Goal: Information Seeking & Learning: Check status

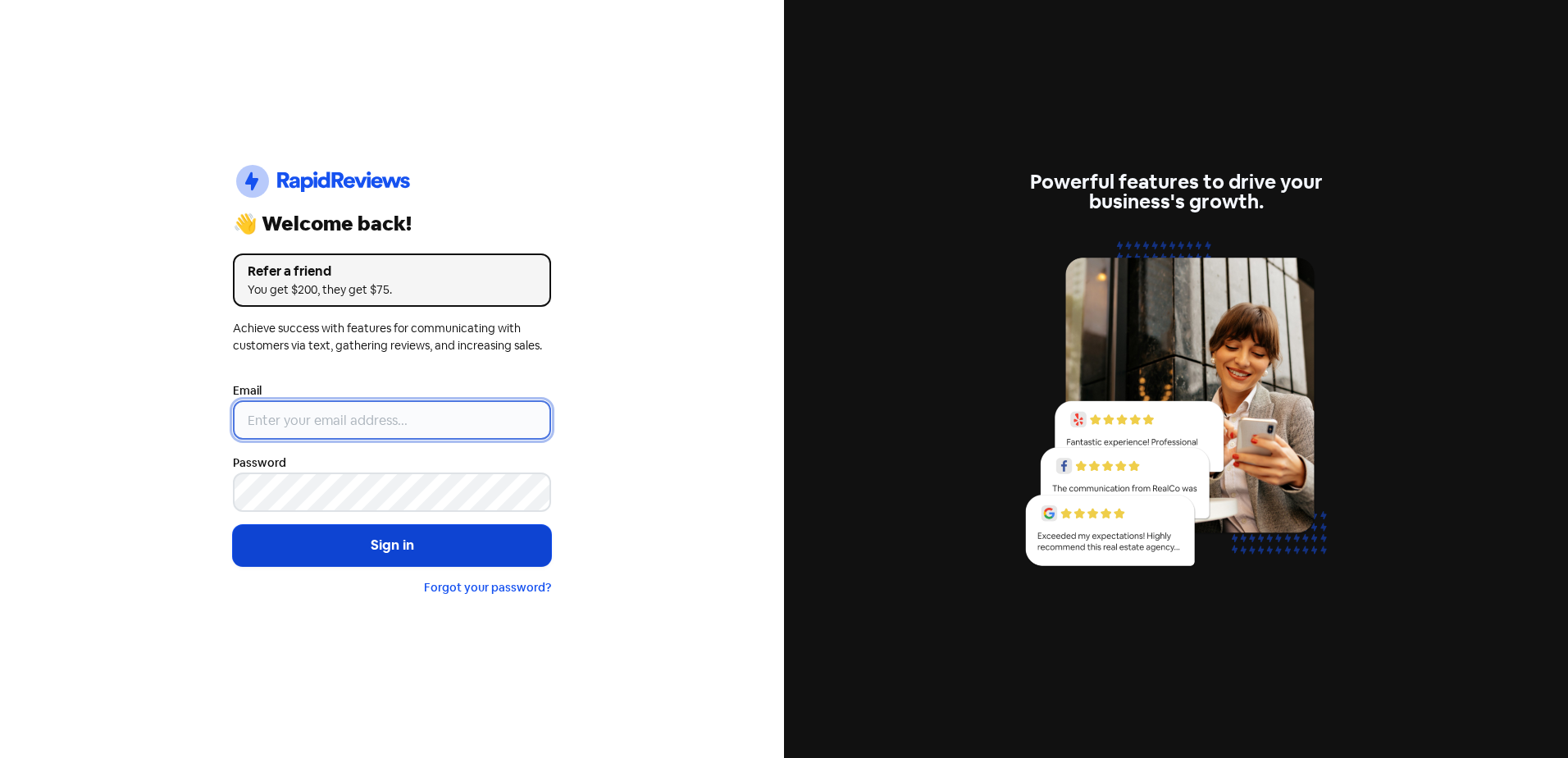
type input "[EMAIL_ADDRESS][DOMAIN_NAME]"
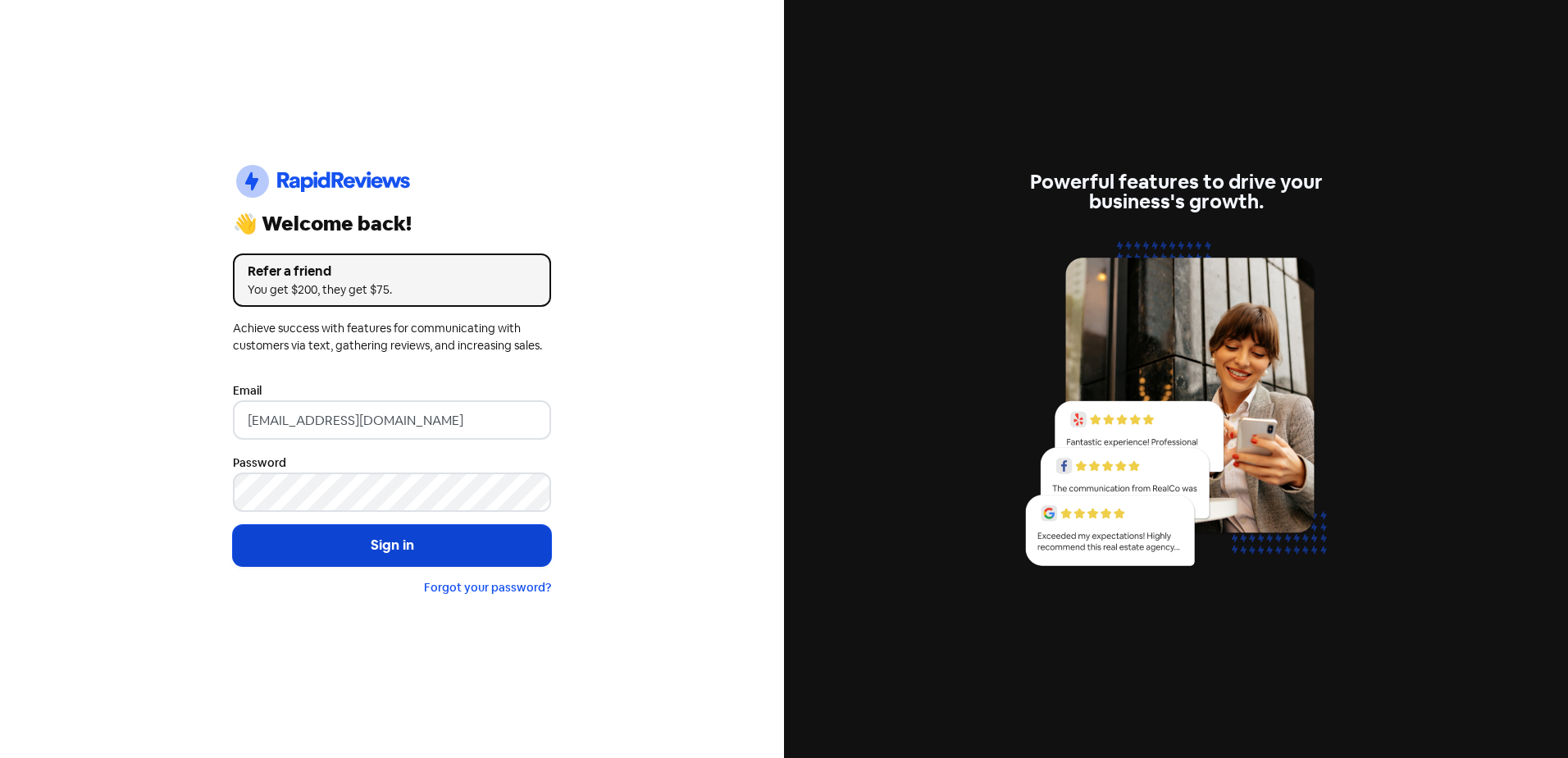
click at [359, 546] on button "Sign in" at bounding box center [392, 546] width 319 height 41
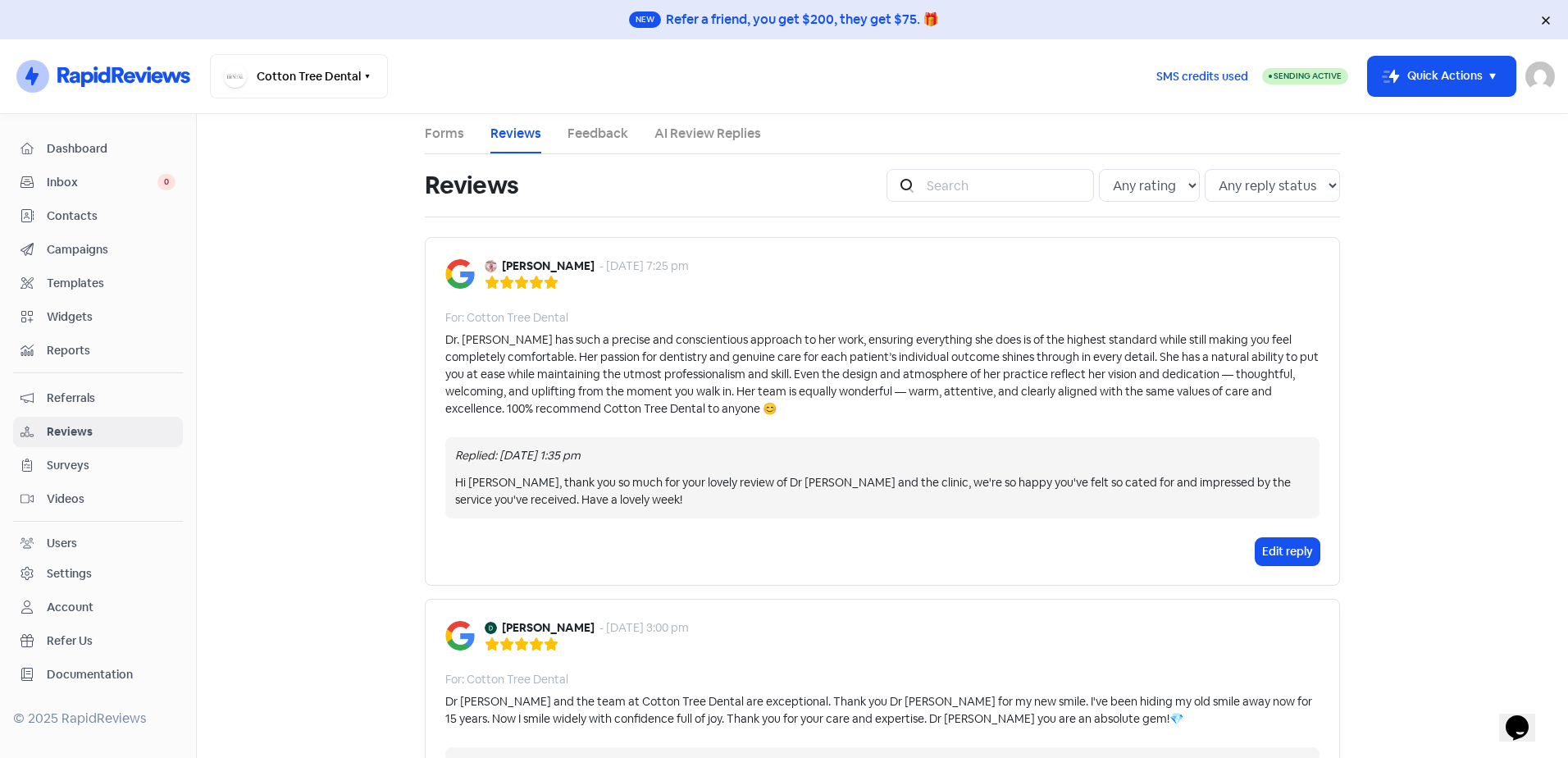
click at [94, 217] on span "Contacts" at bounding box center [111, 216] width 129 height 18
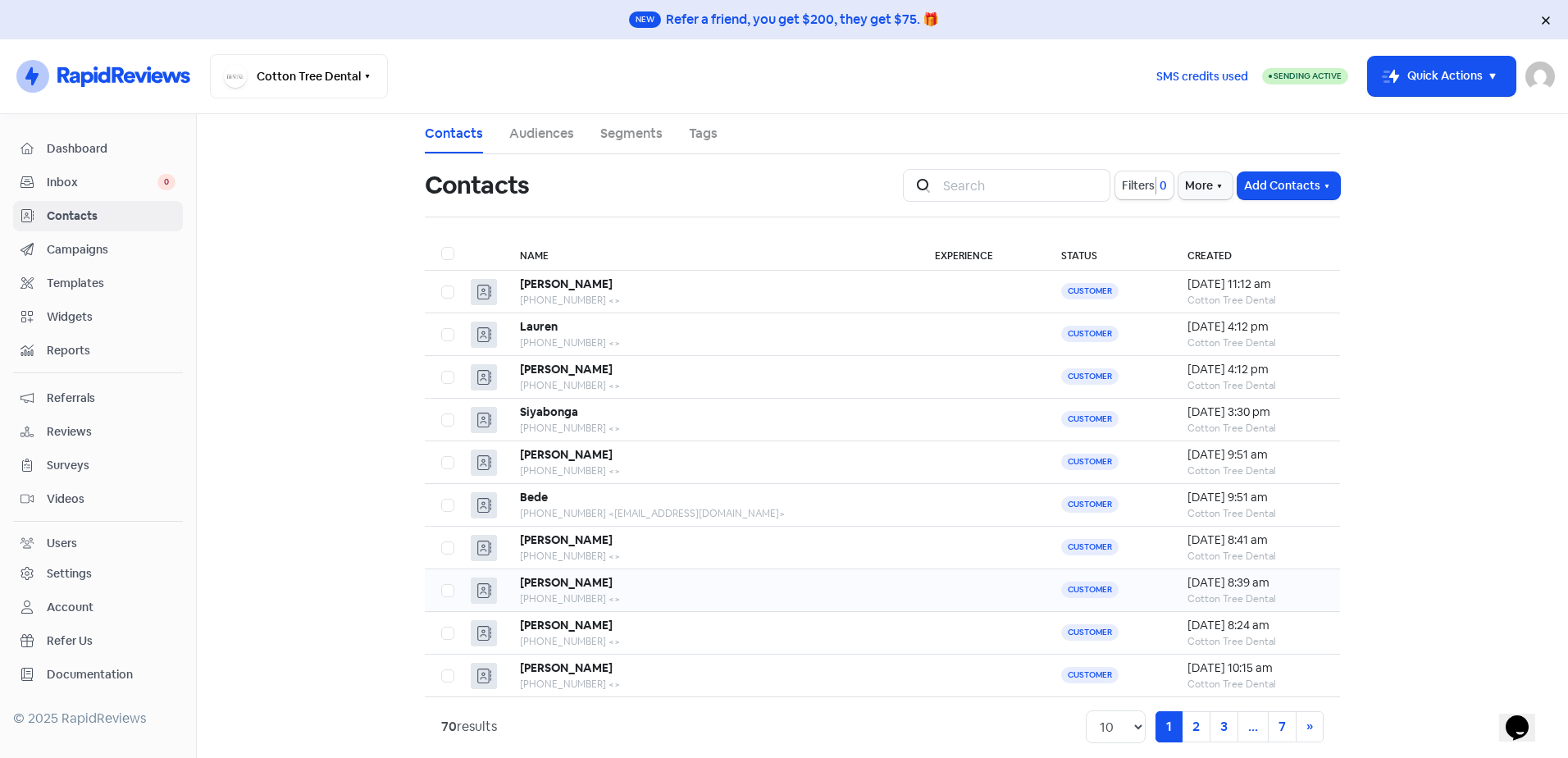
scroll to position [18, 0]
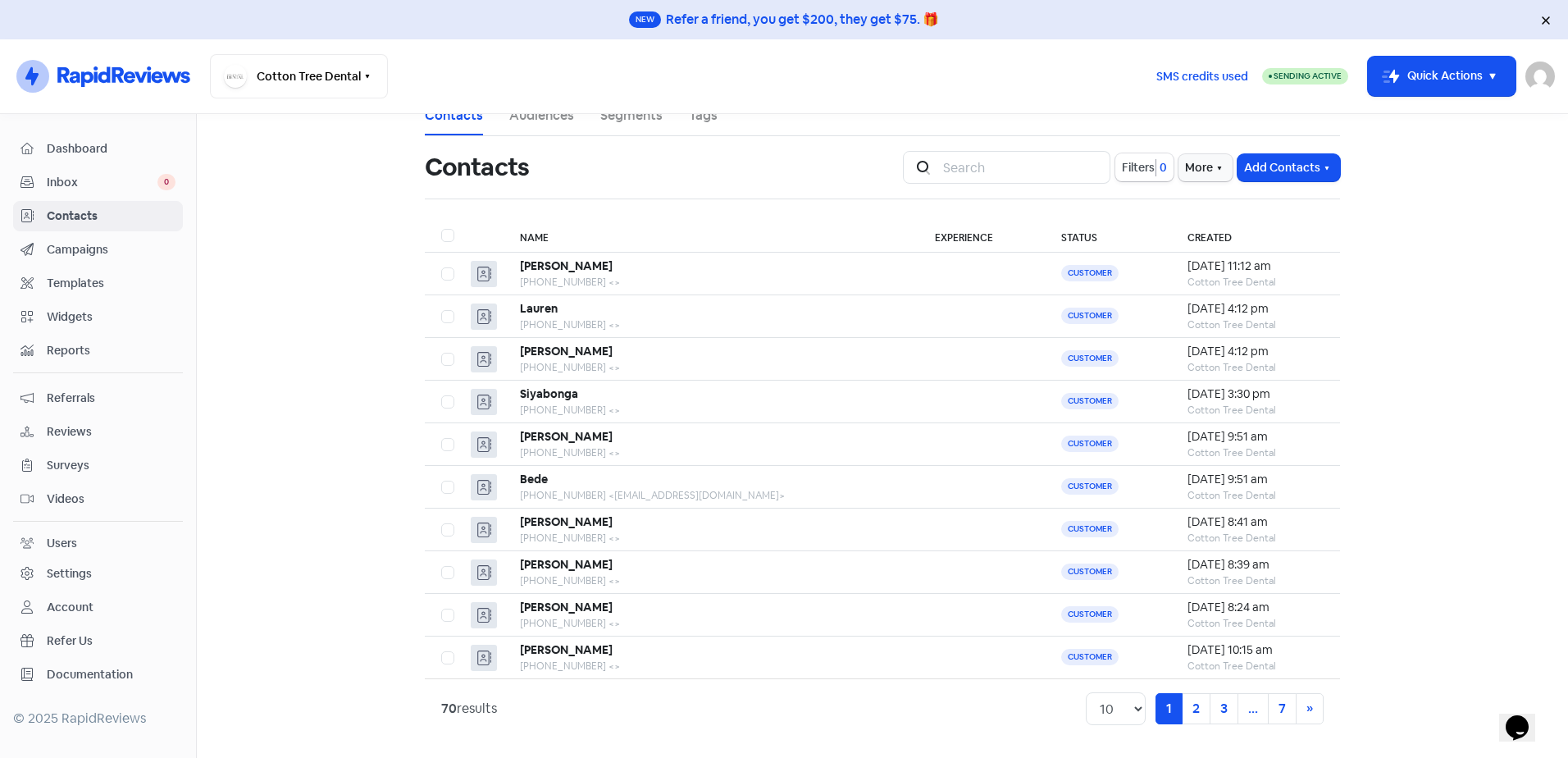
click at [87, 347] on span "Reports" at bounding box center [111, 351] width 129 height 18
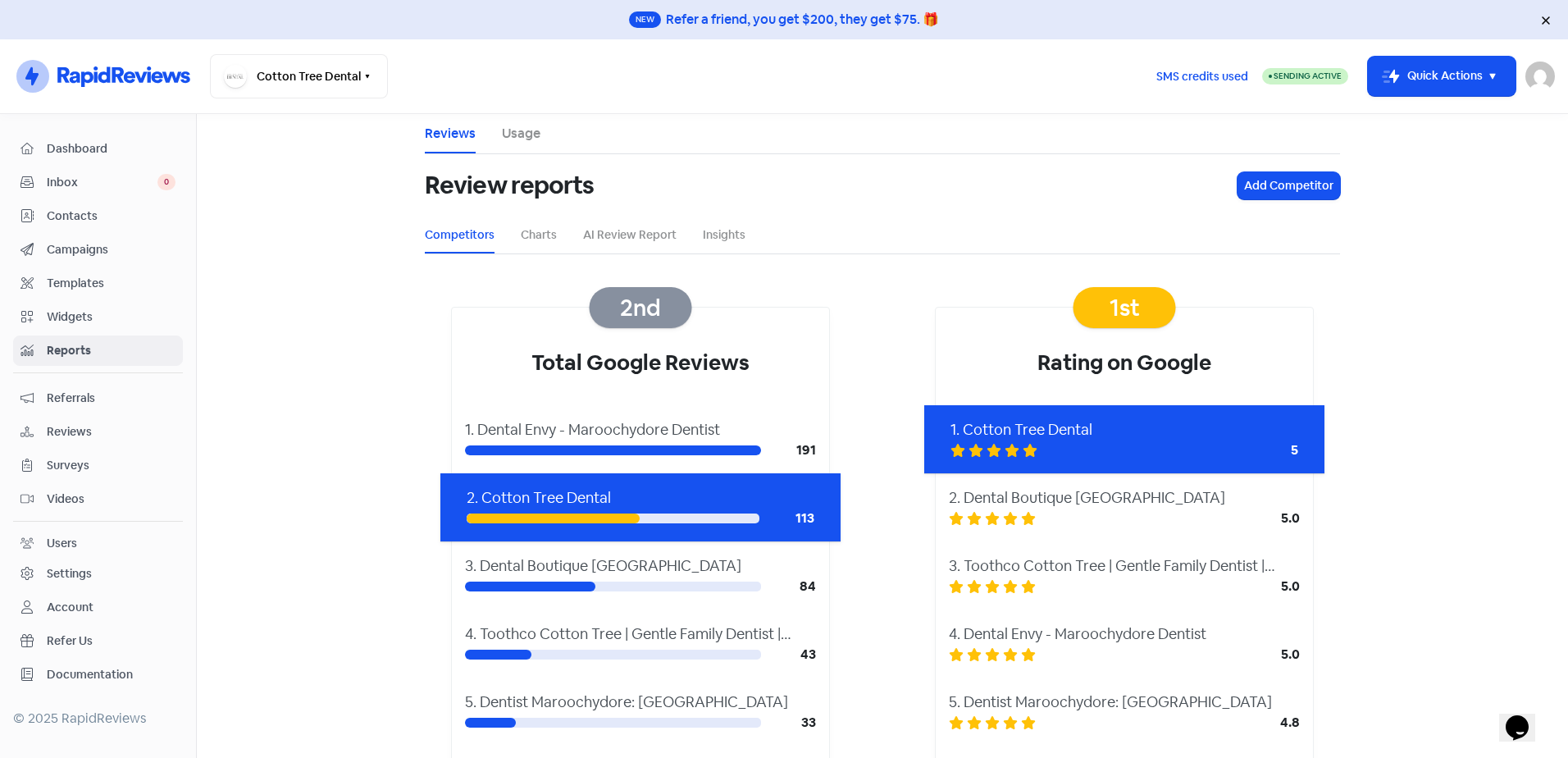
drag, startPoint x: 518, startPoint y: 131, endPoint x: 524, endPoint y: 159, distance: 28.6
click at [517, 130] on link "Usage" at bounding box center [520, 134] width 38 height 20
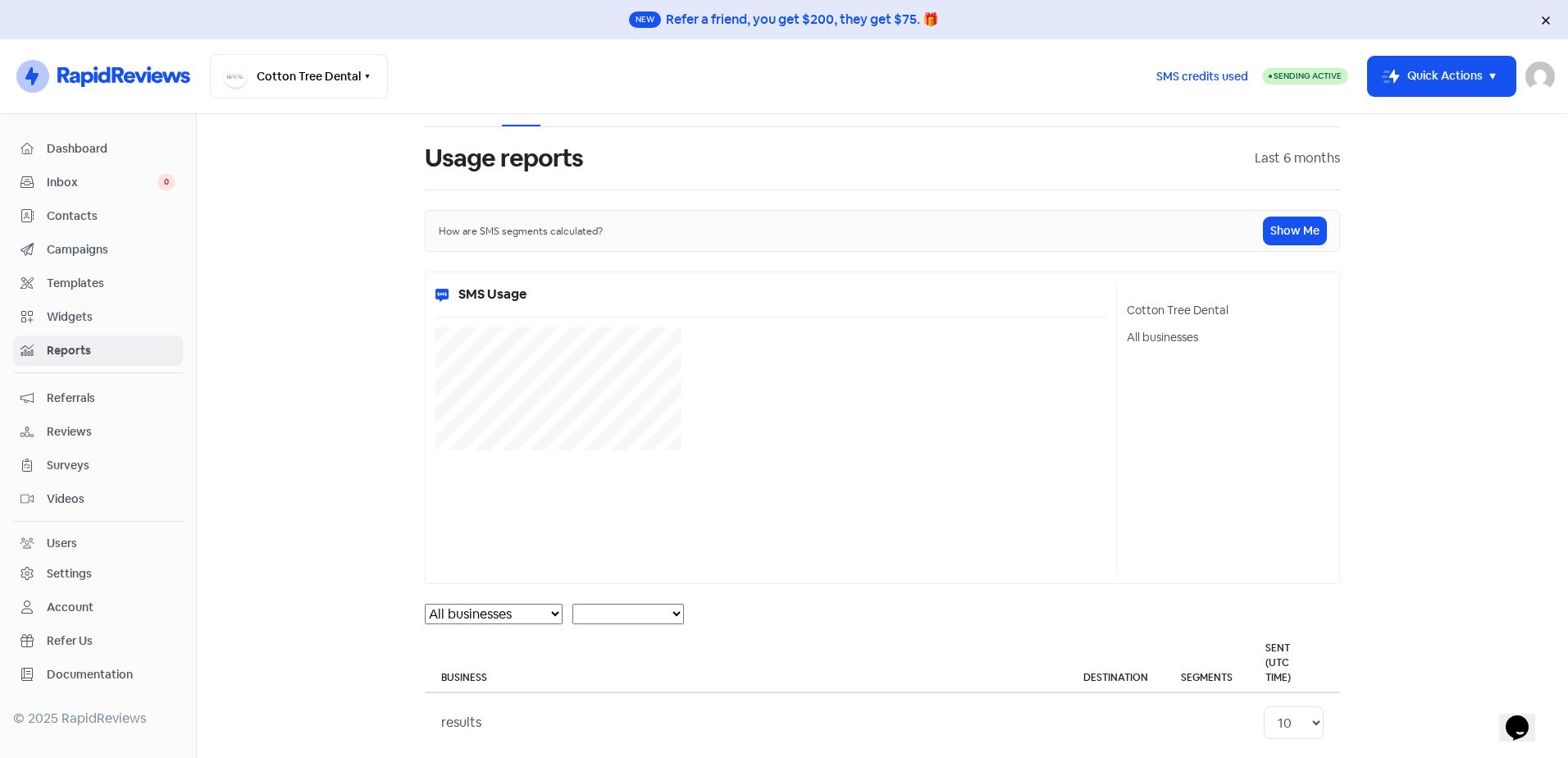
scroll to position [41, 0]
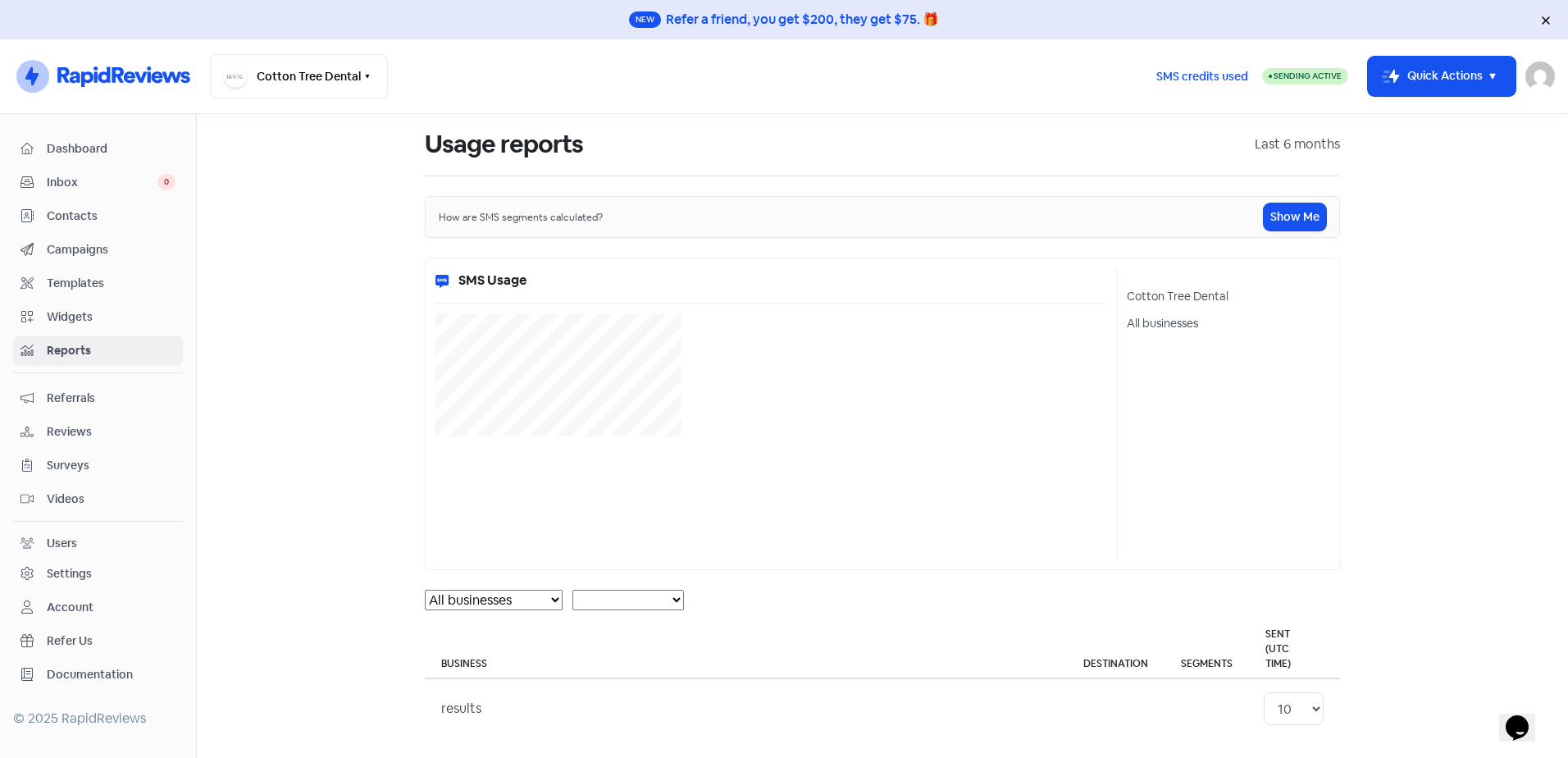
select select "[object Object]"
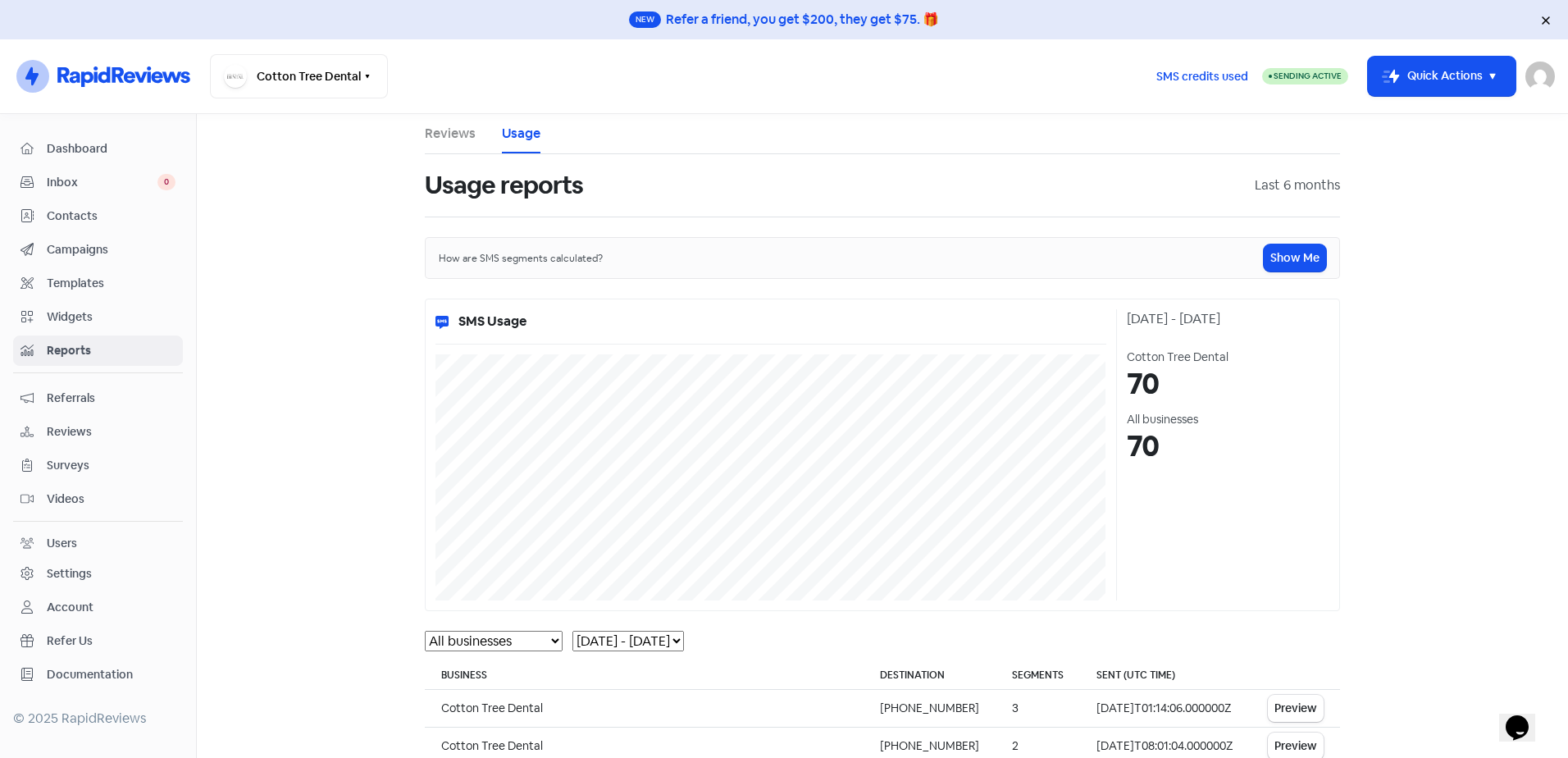
click at [446, 139] on link "Reviews" at bounding box center [451, 134] width 51 height 20
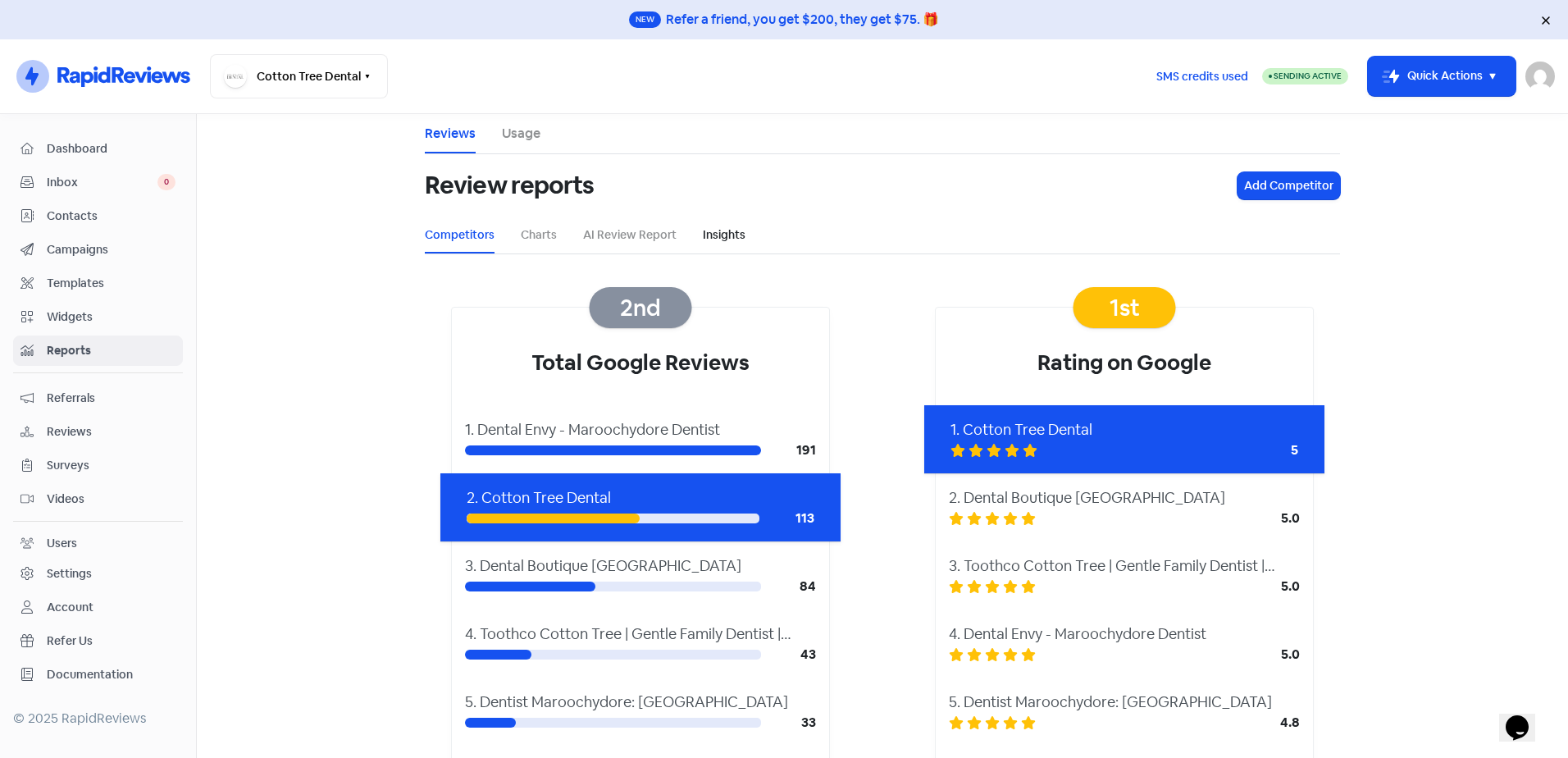
click at [722, 228] on link "Insights" at bounding box center [724, 236] width 43 height 18
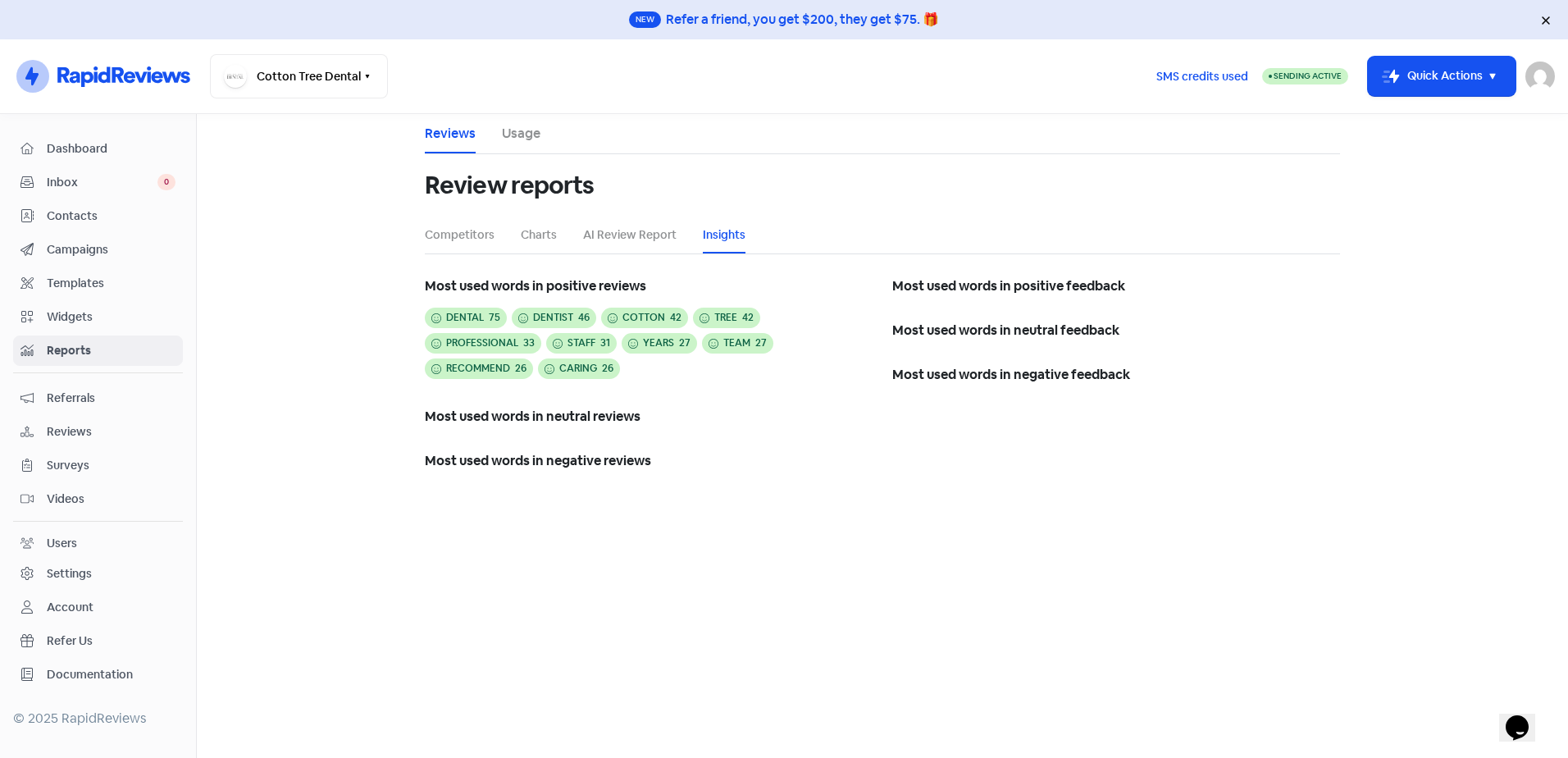
click at [104, 249] on span "Campaigns" at bounding box center [111, 250] width 129 height 18
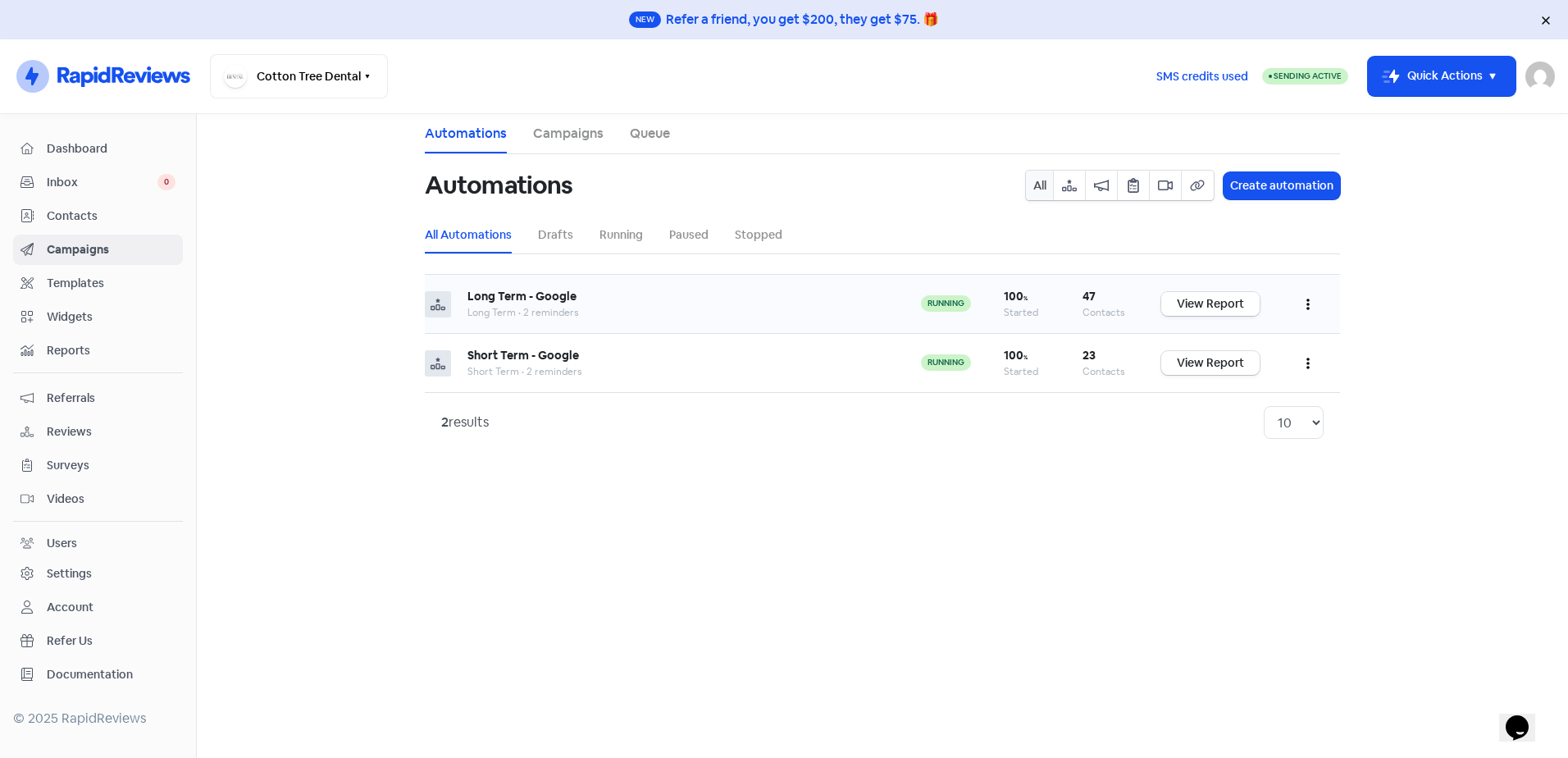
click at [1238, 303] on link "View Report" at bounding box center [1210, 304] width 99 height 23
click at [575, 363] on div "Short Term - Google" at bounding box center [677, 356] width 420 height 18
click at [1194, 358] on link "View Report" at bounding box center [1210, 363] width 99 height 23
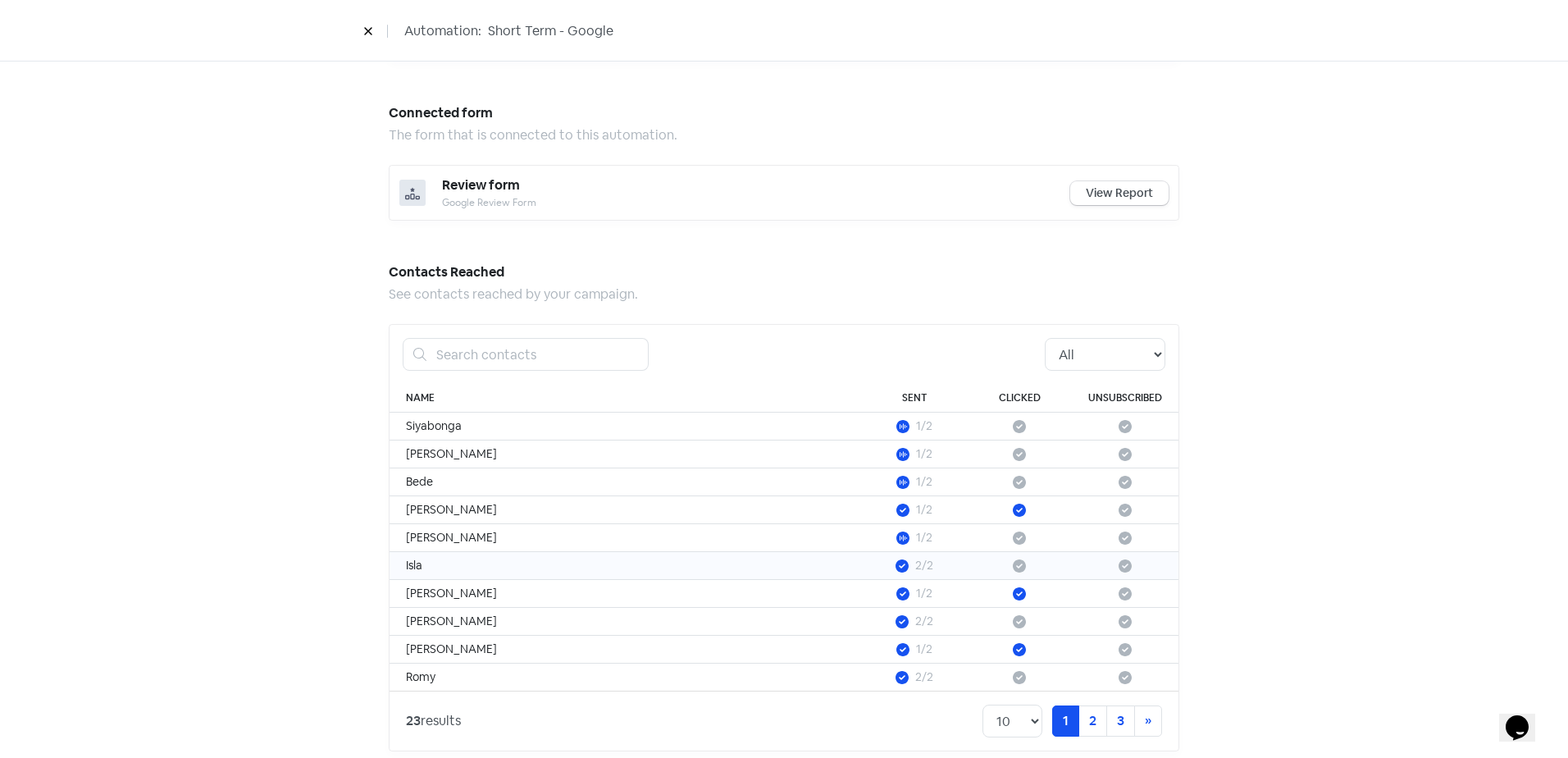
scroll to position [765, 0]
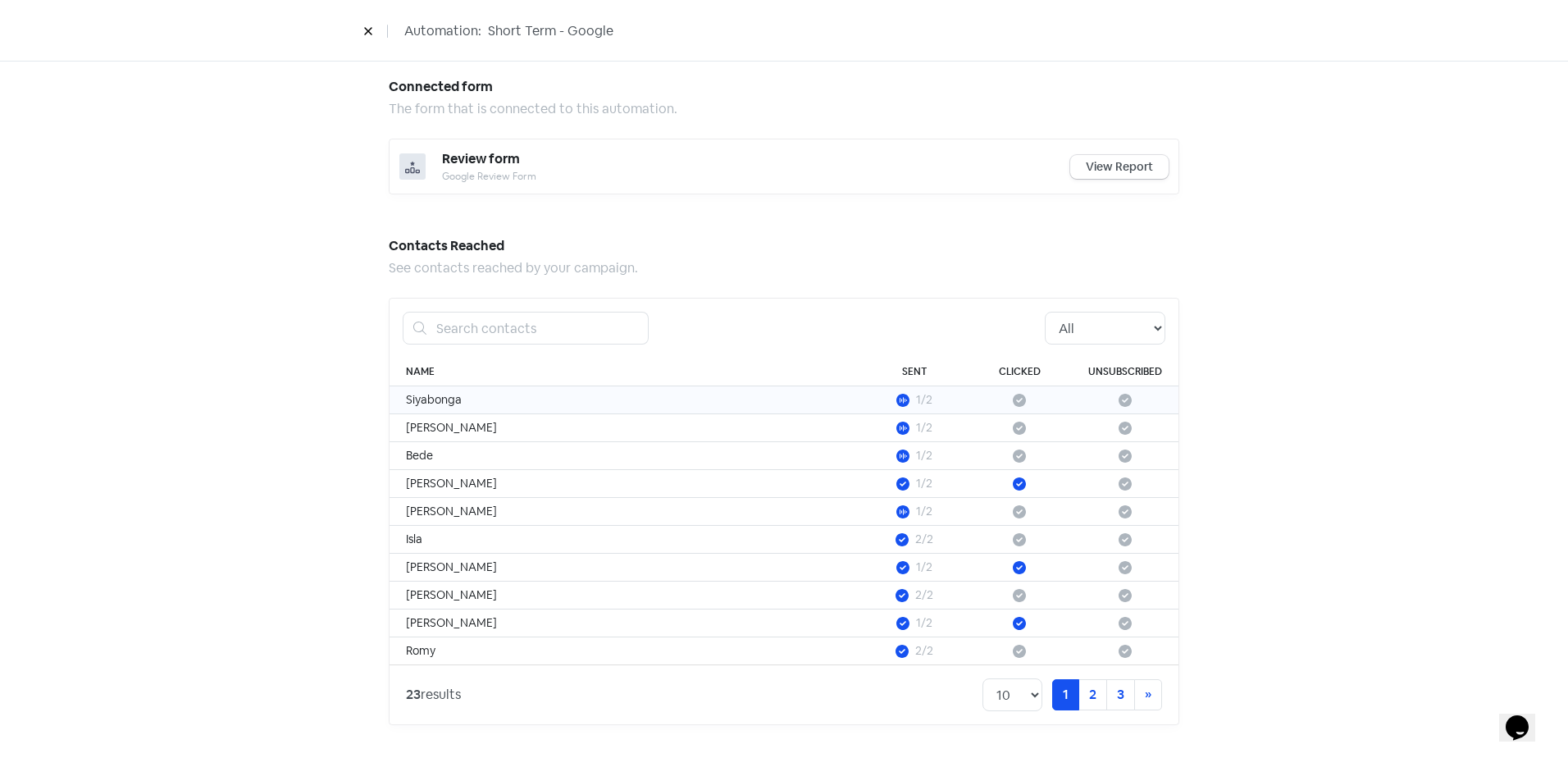
click at [797, 398] on td "Siyabonga" at bounding box center [626, 400] width 472 height 28
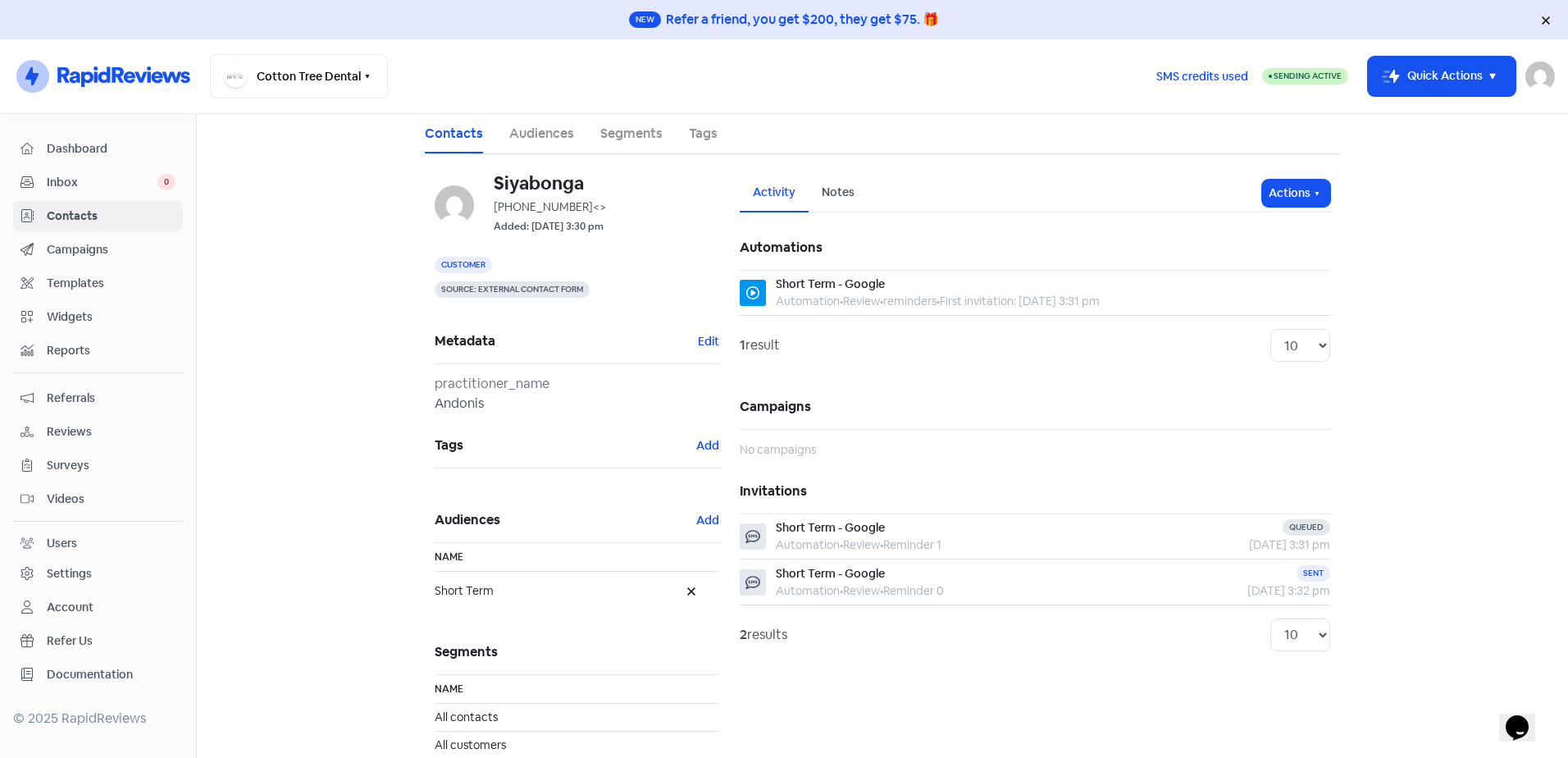
click at [64, 155] on span "Dashboard" at bounding box center [111, 149] width 129 height 18
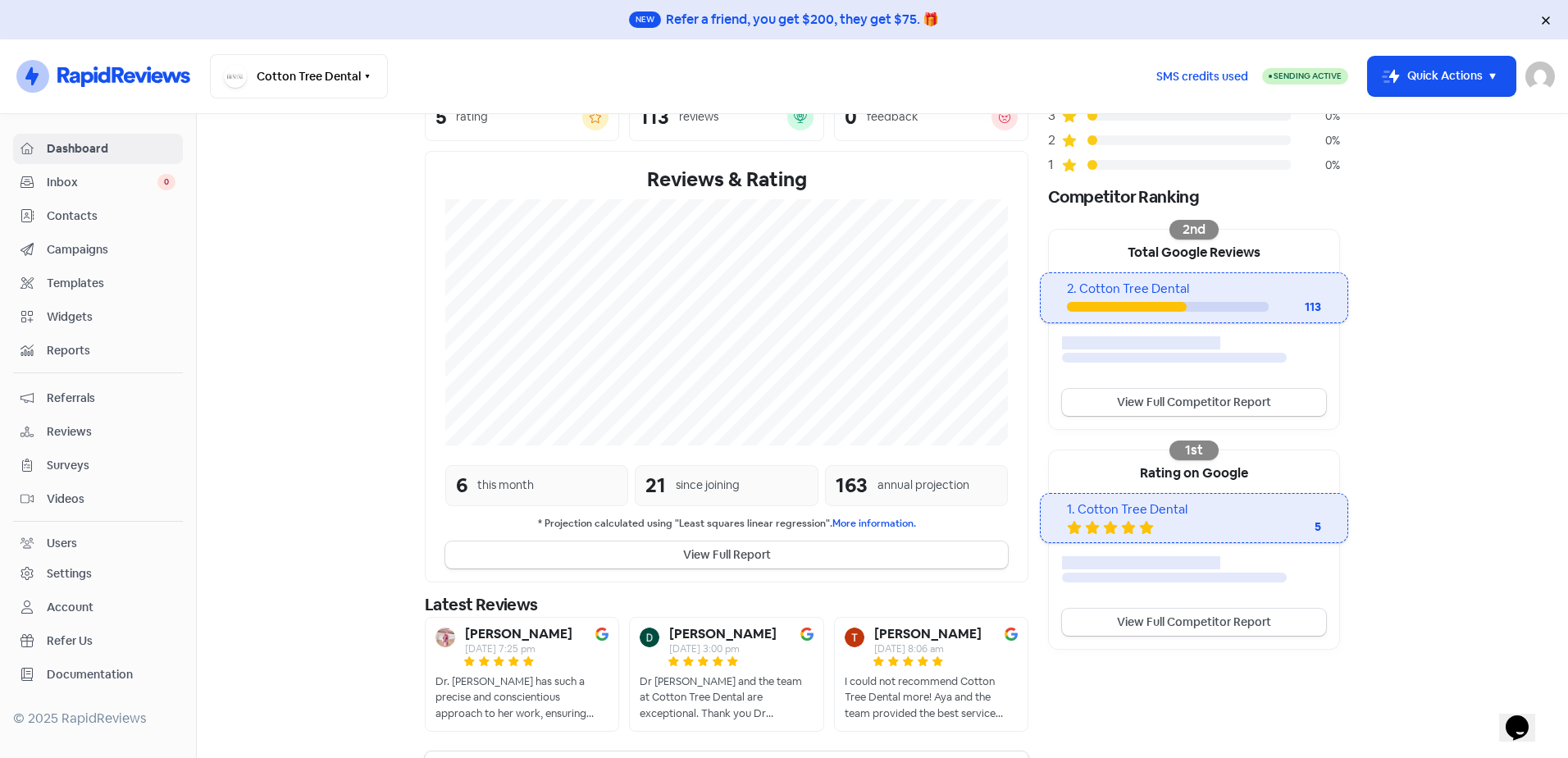
scroll to position [211, 0]
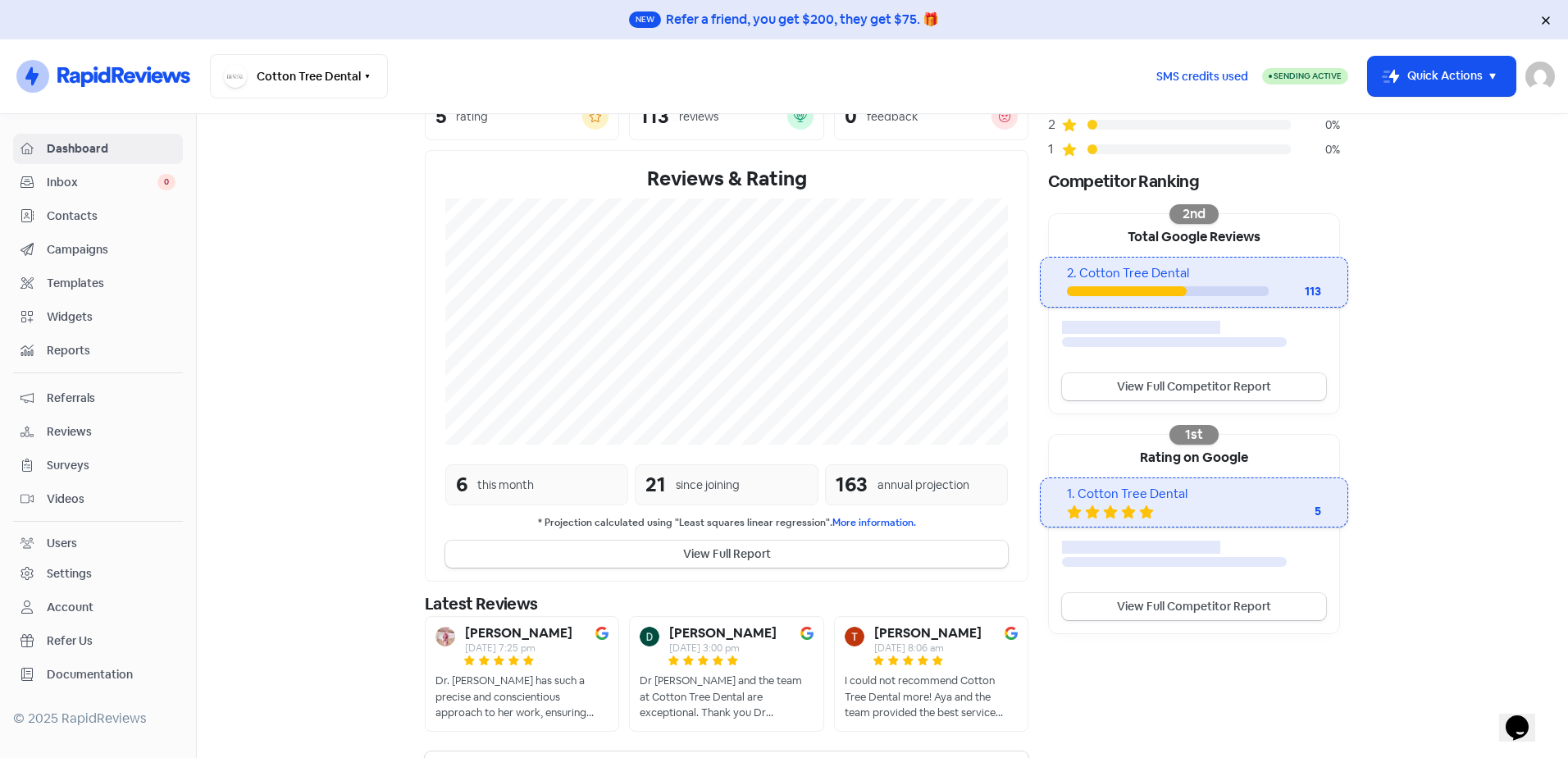
click at [89, 247] on span "Campaigns" at bounding box center [111, 250] width 129 height 18
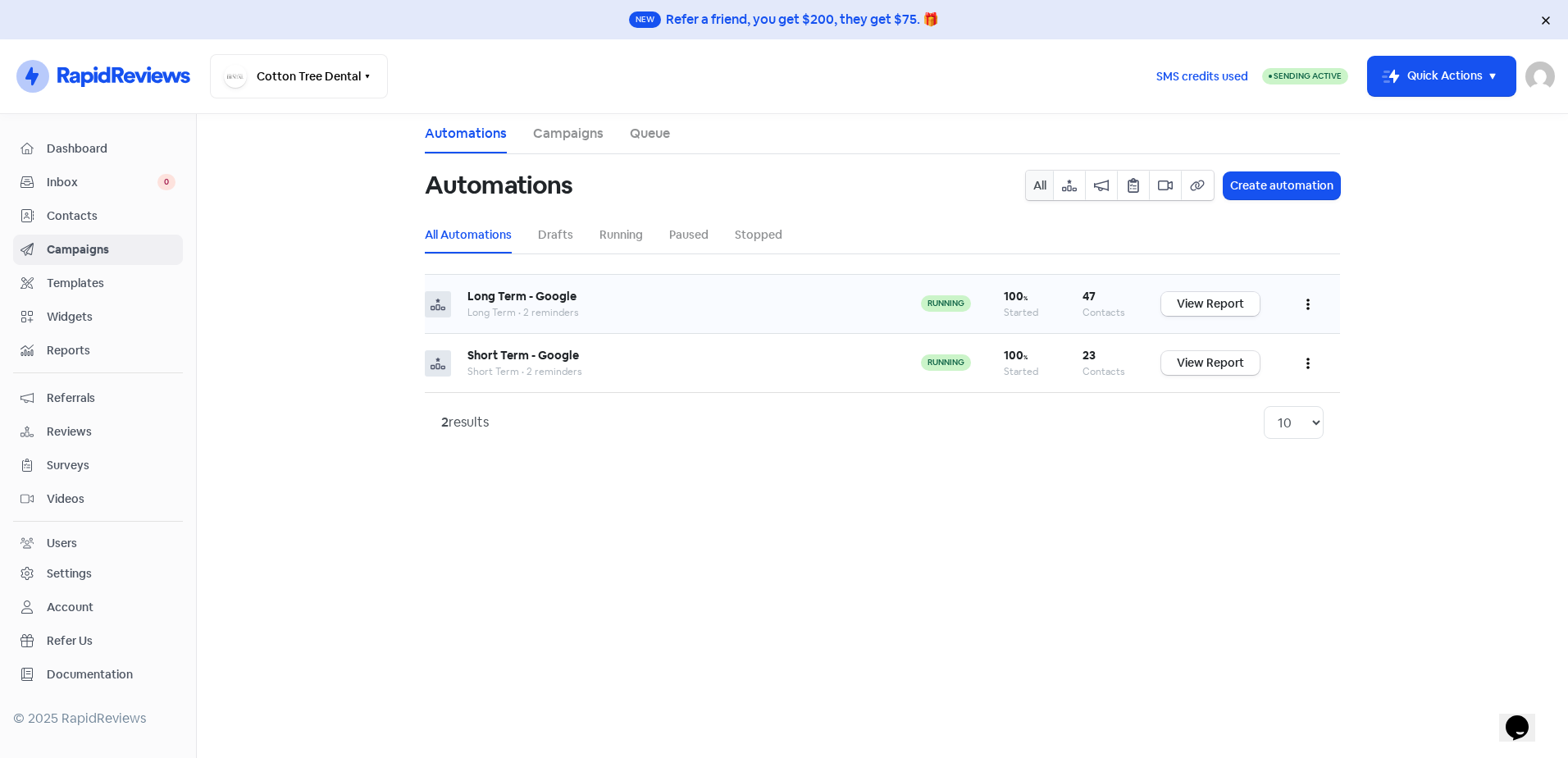
click at [1217, 303] on link "View Report" at bounding box center [1210, 304] width 99 height 23
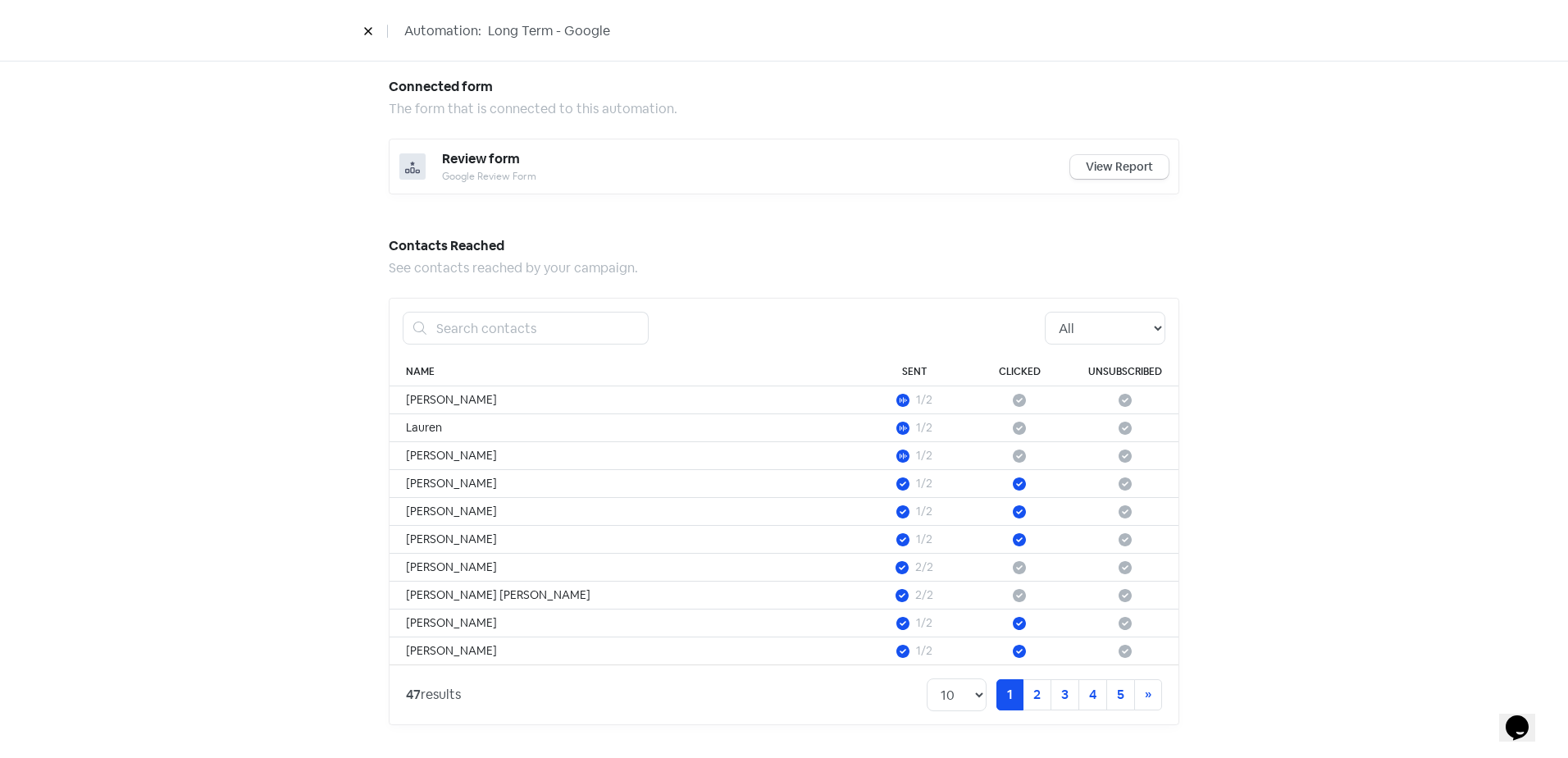
scroll to position [273, 0]
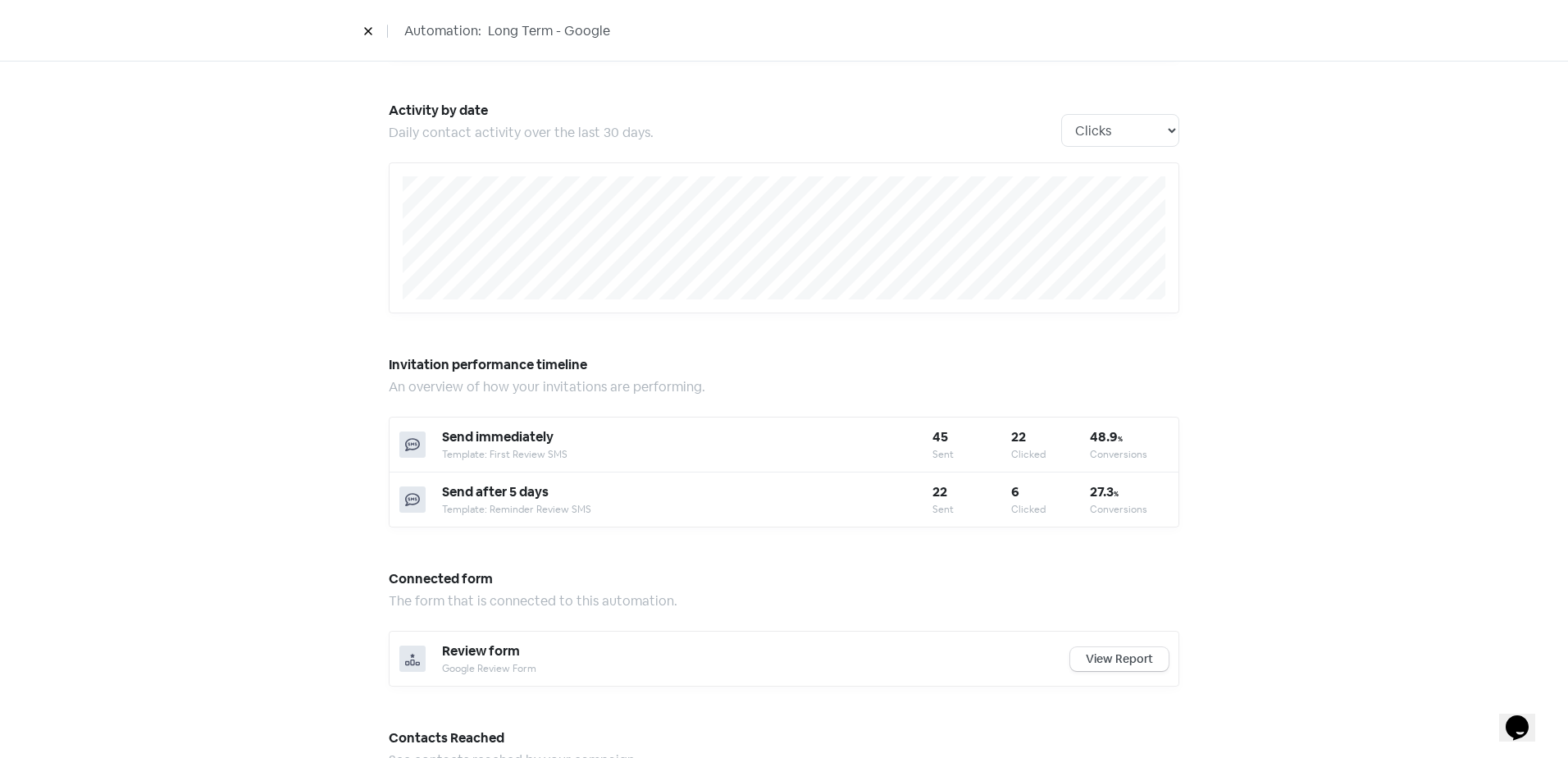
click at [939, 496] on b "22" at bounding box center [939, 492] width 15 height 18
click at [1012, 487] on b "6" at bounding box center [1015, 492] width 8 height 18
click at [1090, 489] on b "27.3 %" at bounding box center [1104, 492] width 28 height 18
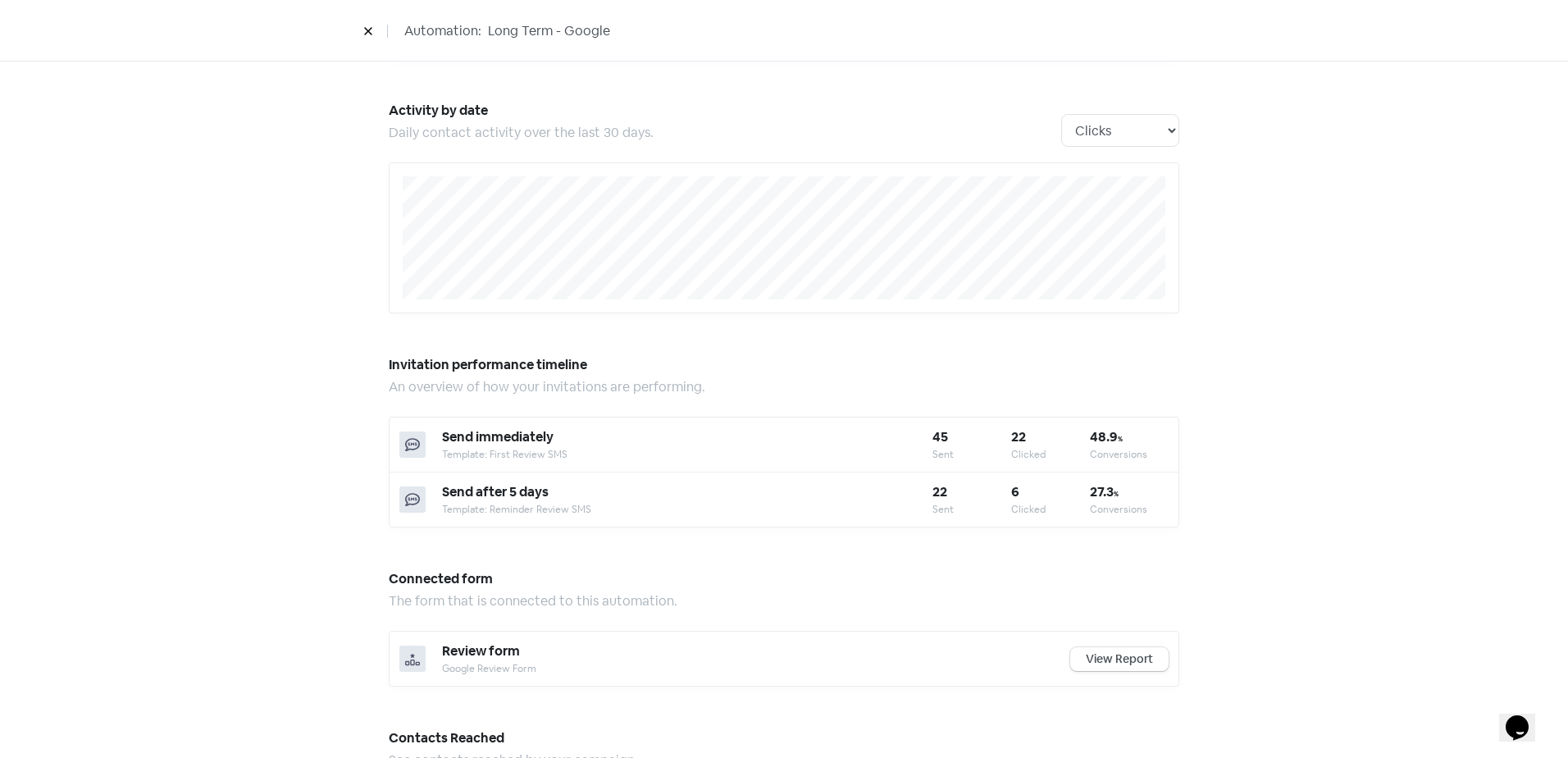
drag, startPoint x: 1088, startPoint y: 489, endPoint x: 1036, endPoint y: 446, distance: 67.5
click at [1036, 446] on div "22" at bounding box center [1050, 437] width 79 height 20
click at [1111, 430] on b "48.9 %" at bounding box center [1107, 437] width 33 height 18
click at [1023, 438] on div "22" at bounding box center [1050, 437] width 79 height 20
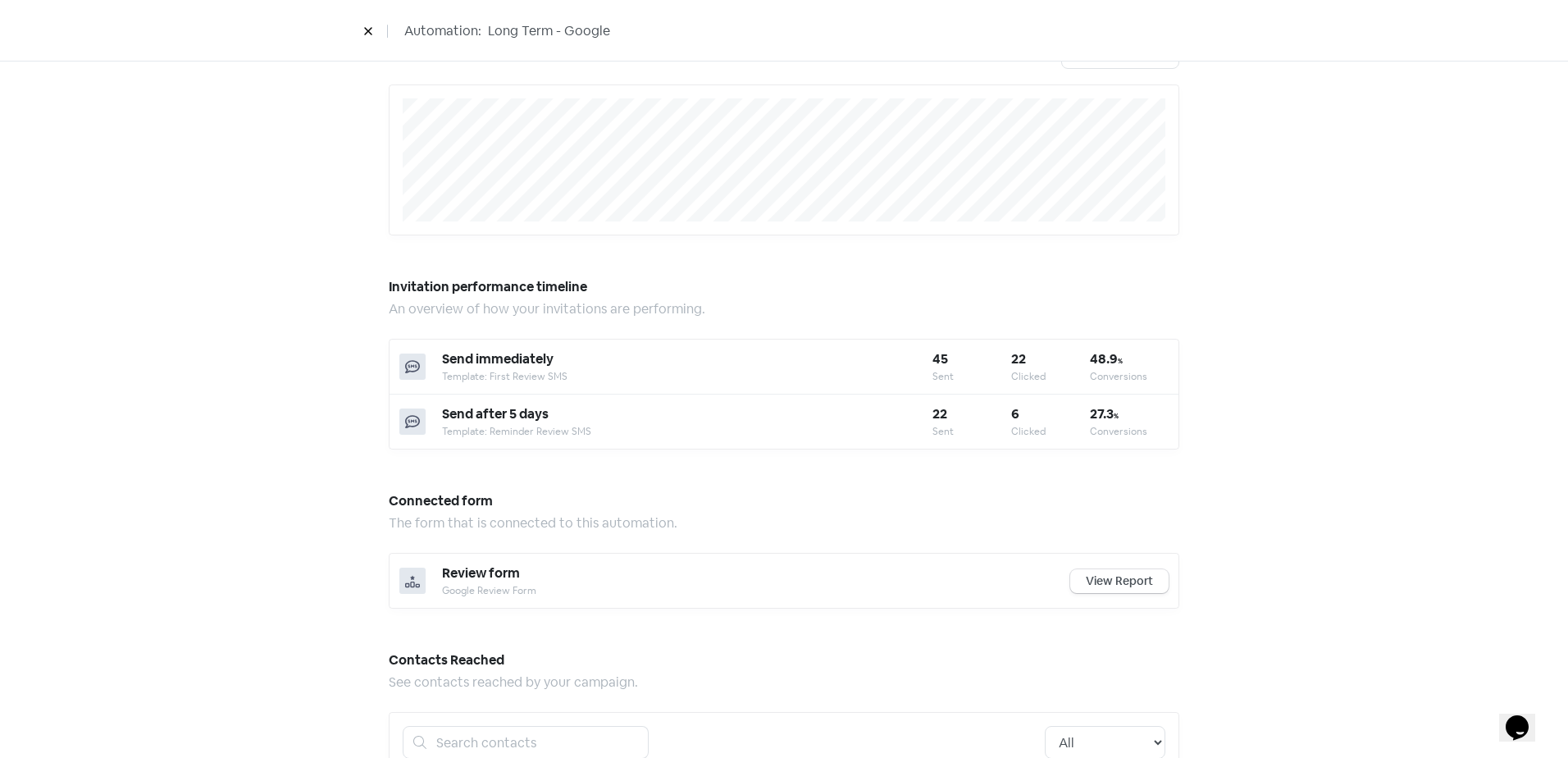
scroll to position [109, 0]
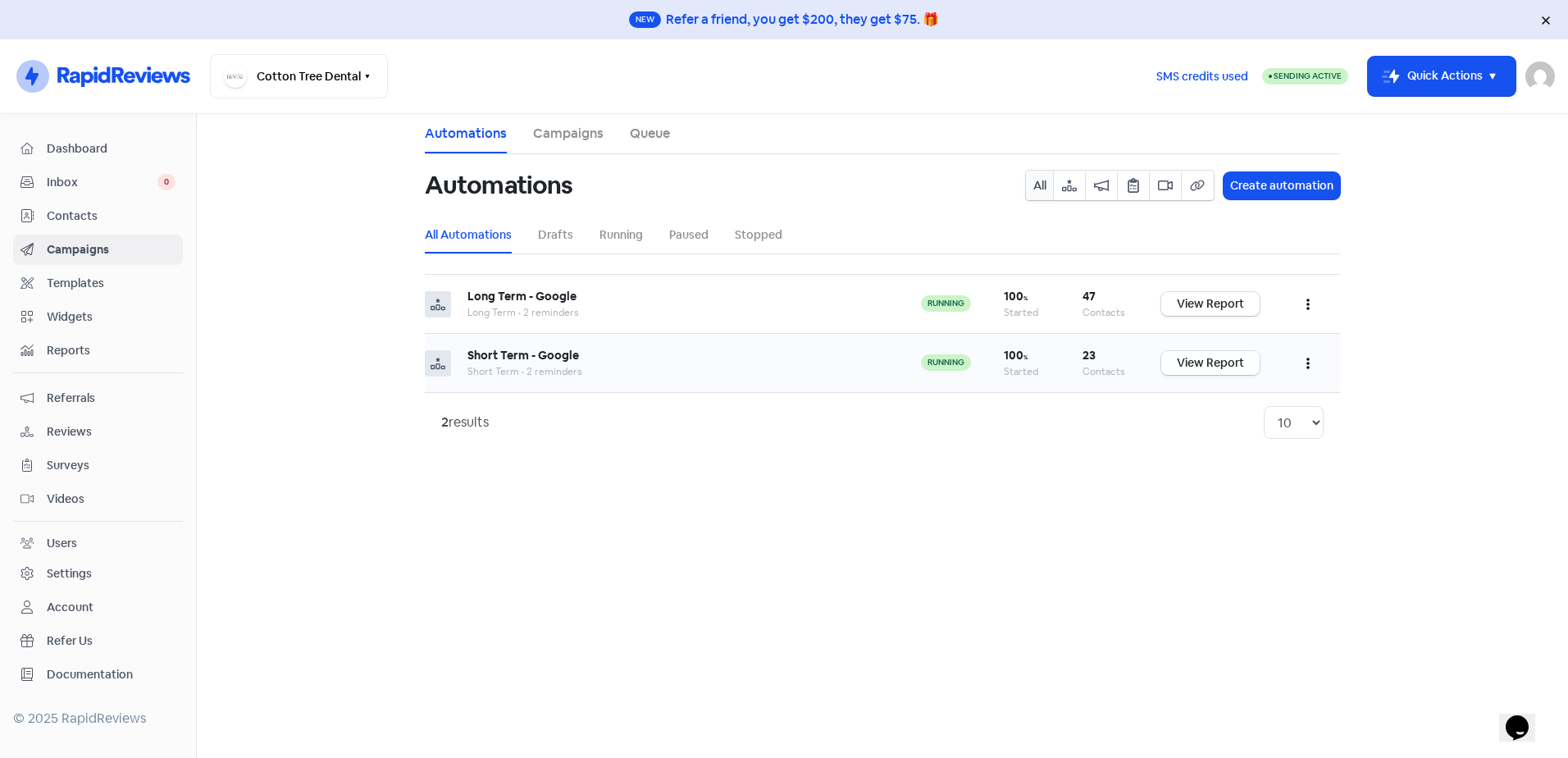
click at [1198, 362] on link "View Report" at bounding box center [1210, 363] width 99 height 23
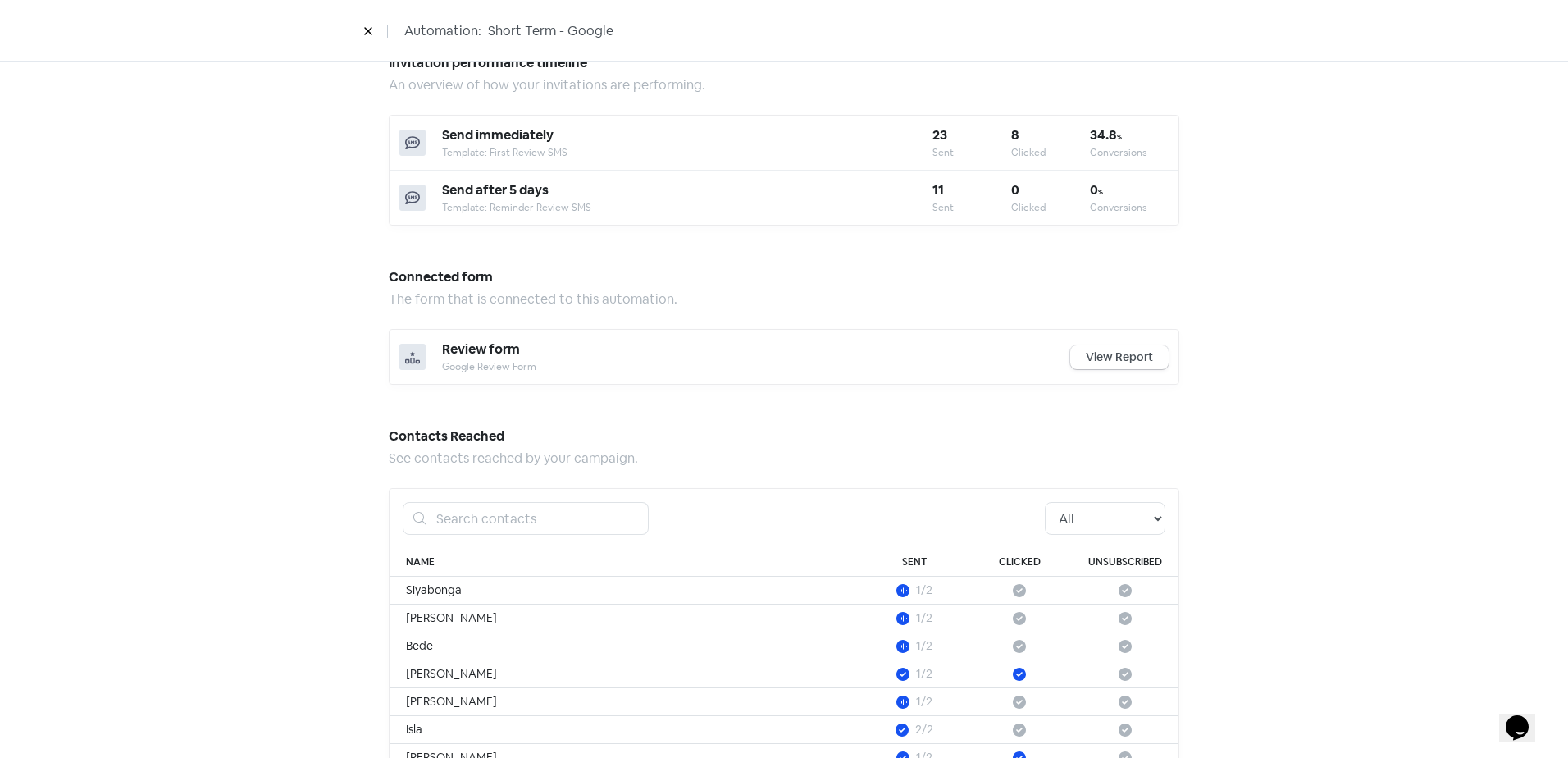
scroll to position [246, 0]
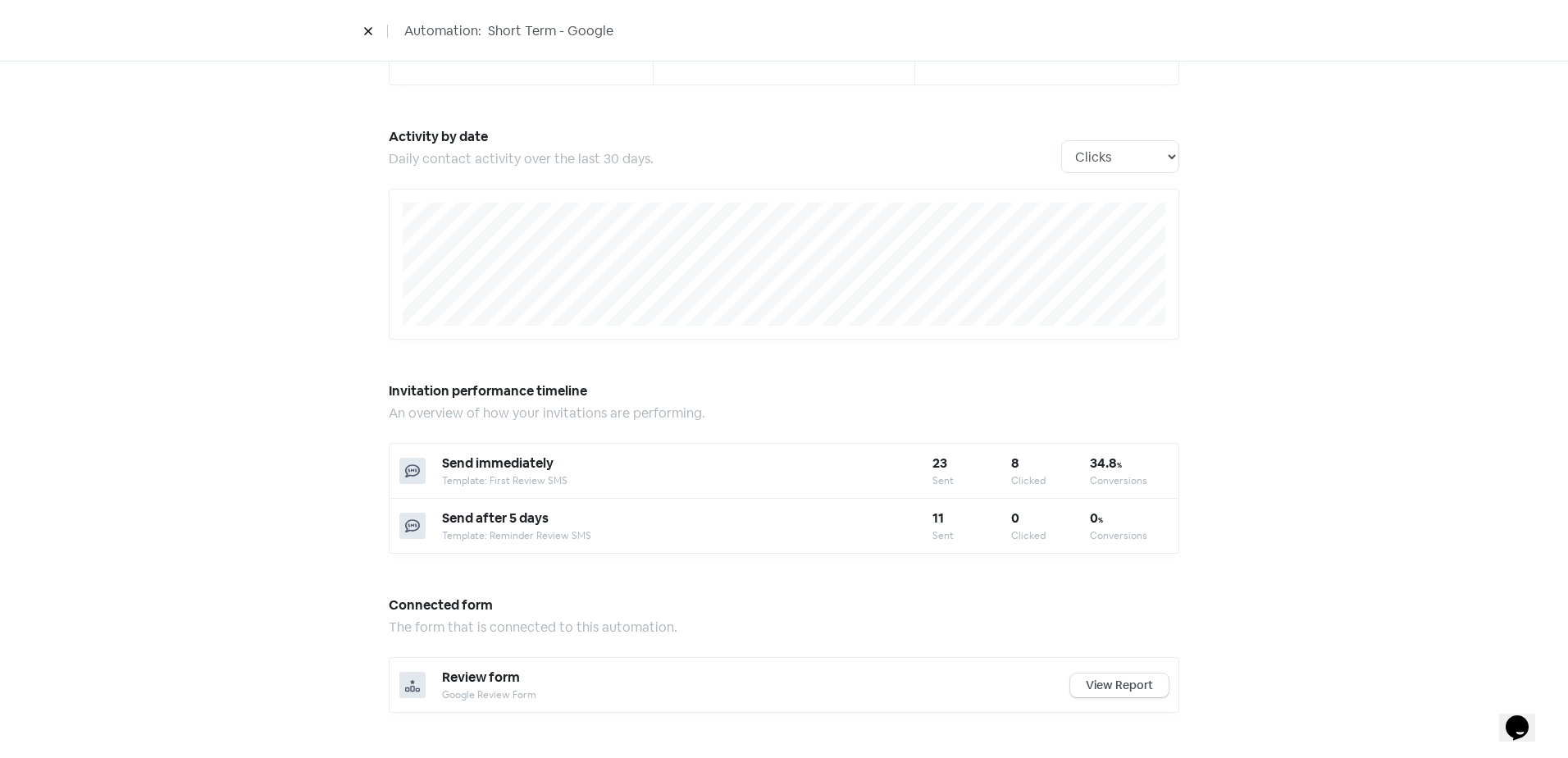
click at [1011, 462] on b "8" at bounding box center [1015, 464] width 8 height 18
click at [1011, 461] on b "8" at bounding box center [1015, 464] width 8 height 18
drag, startPoint x: 1007, startPoint y: 461, endPoint x: 1019, endPoint y: 530, distance: 70.0
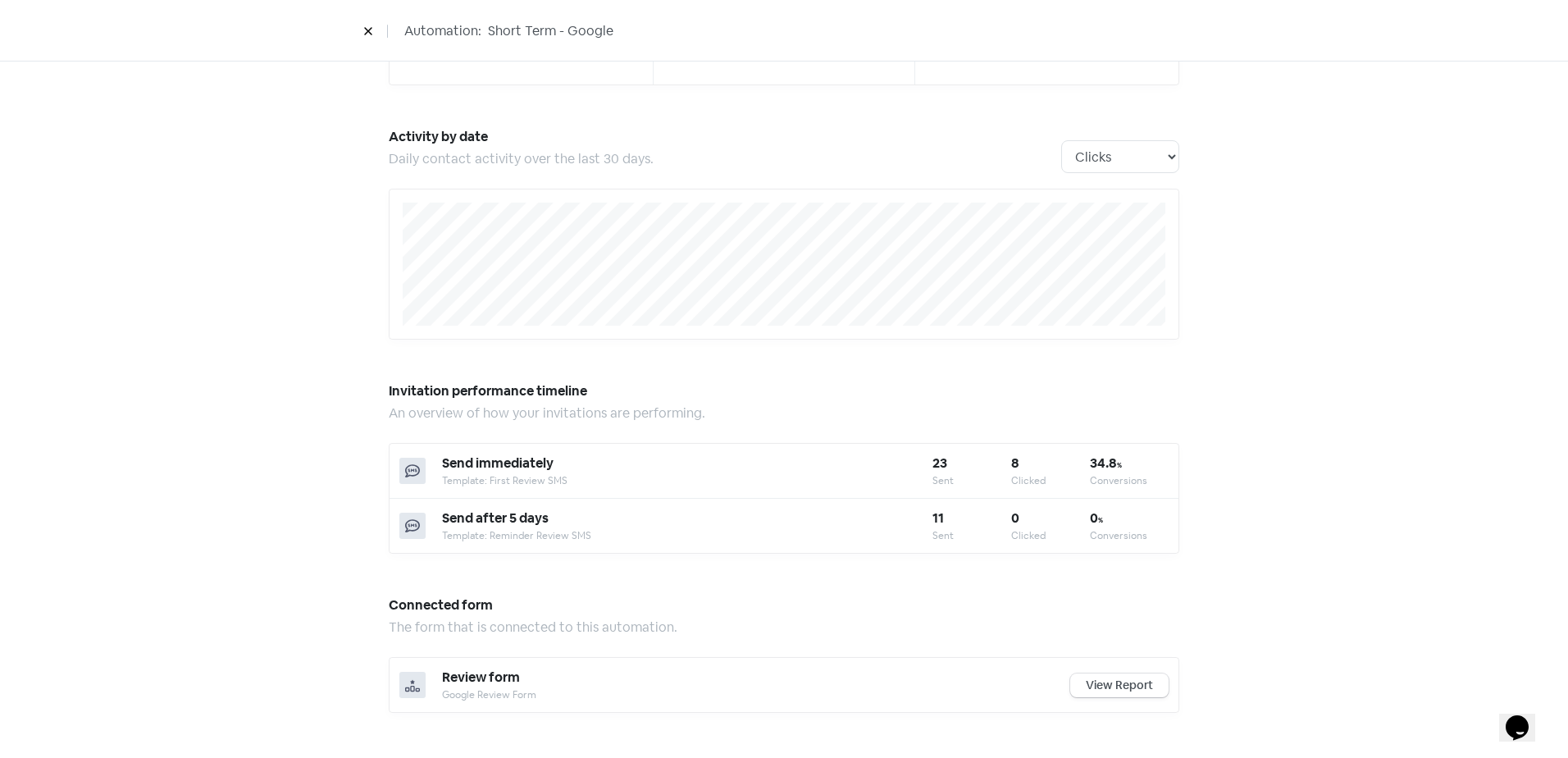
click at [1019, 530] on div "Clicked" at bounding box center [1050, 535] width 79 height 15
click at [933, 519] on b "11" at bounding box center [938, 518] width 12 height 18
drag, startPoint x: 932, startPoint y: 519, endPoint x: 1006, endPoint y: 541, distance: 77.2
click at [1011, 541] on div "Clicked" at bounding box center [1050, 535] width 79 height 15
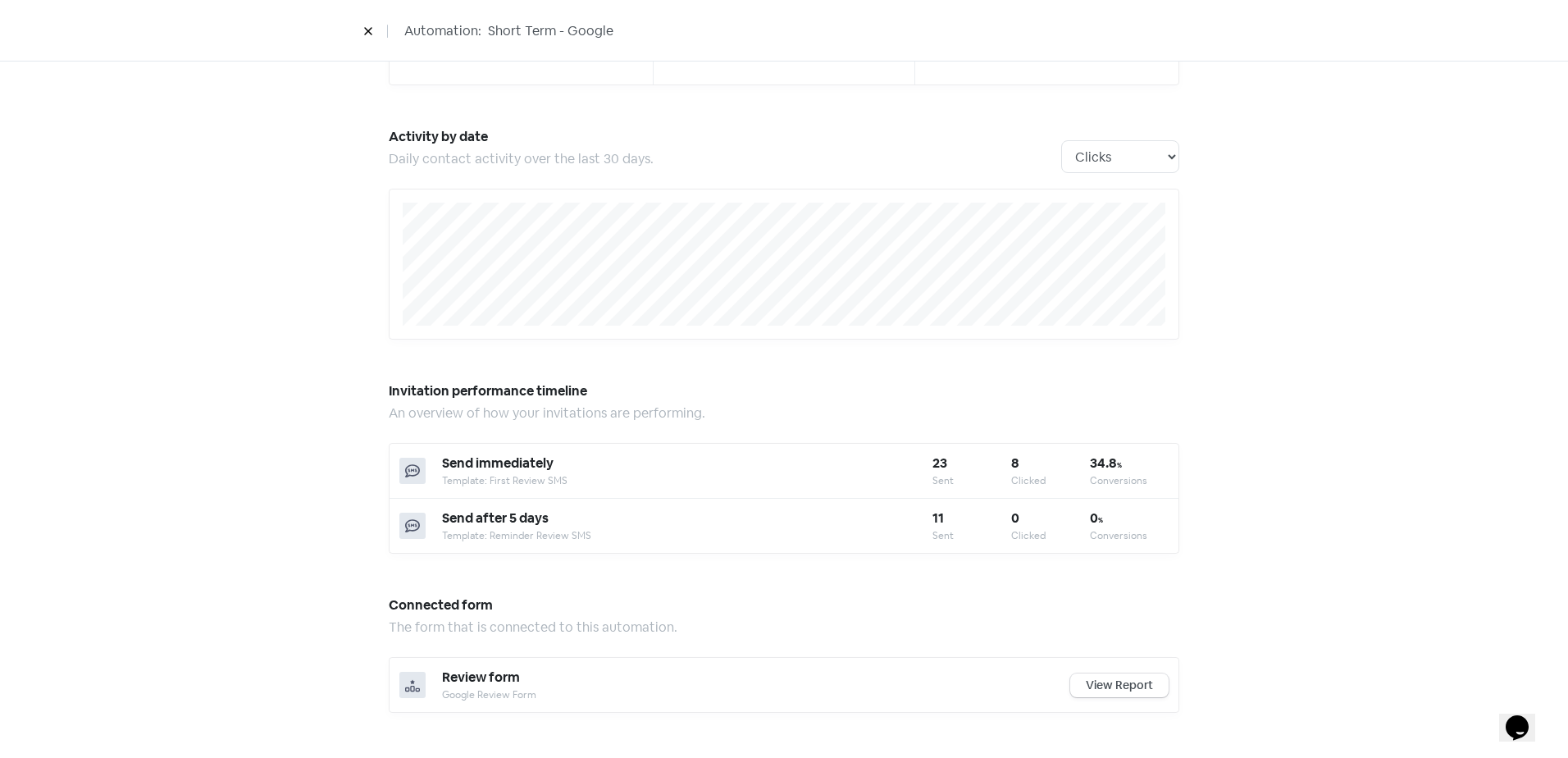
click at [933, 465] on b "23" at bounding box center [939, 464] width 15 height 18
drag, startPoint x: 930, startPoint y: 465, endPoint x: 936, endPoint y: 523, distance: 58.3
click at [936, 523] on b "11" at bounding box center [938, 518] width 12 height 18
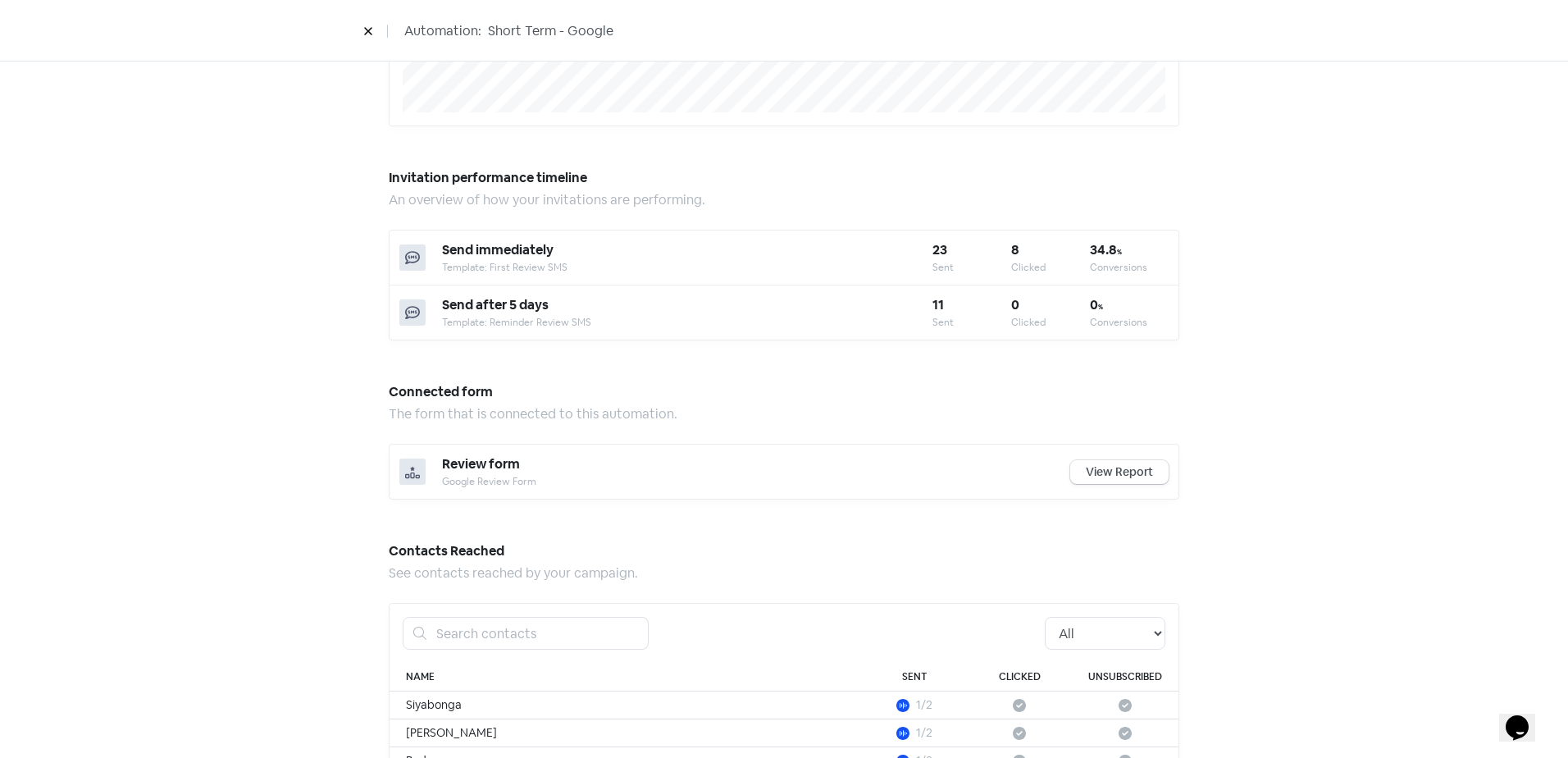
scroll to position [191, 0]
